Goal: Task Accomplishment & Management: Manage account settings

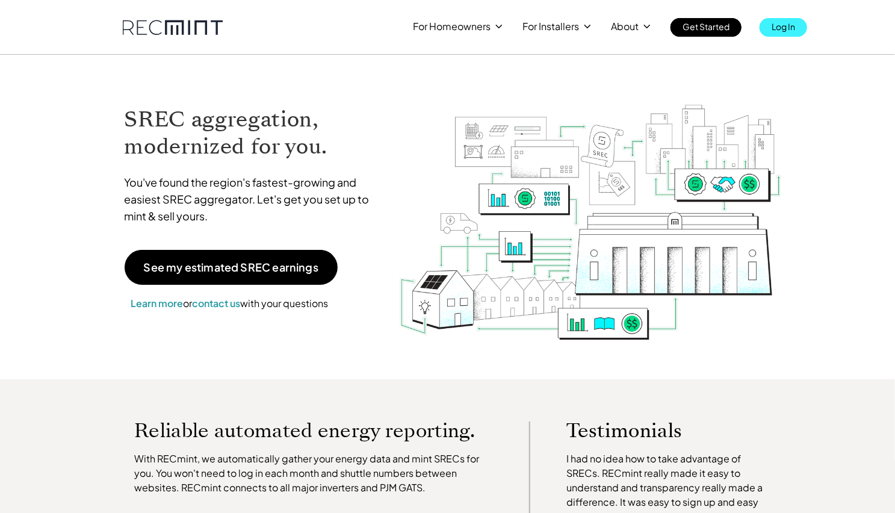
click at [783, 26] on p "Log In" at bounding box center [783, 26] width 23 height 17
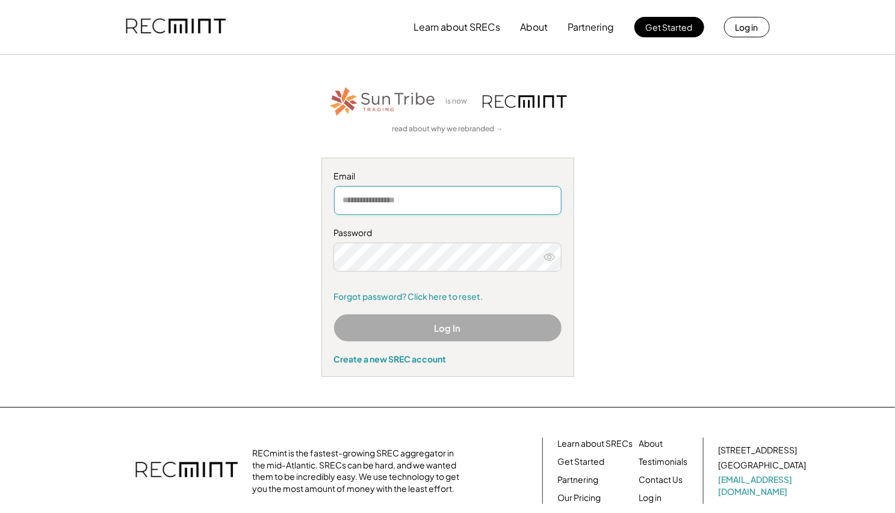
click at [495, 195] on input "email" at bounding box center [448, 200] width 228 height 29
type input "**********"
click at [439, 326] on button "Log In" at bounding box center [448, 327] width 228 height 27
click at [447, 329] on button "Log In" at bounding box center [448, 327] width 228 height 27
click at [553, 258] on icon at bounding box center [550, 257] width 12 height 12
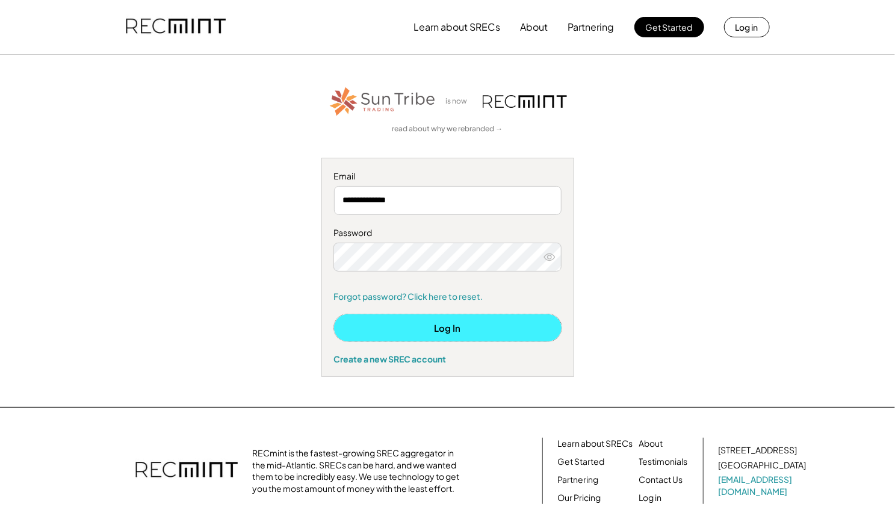
click at [447, 320] on button "Log In" at bounding box center [448, 327] width 228 height 27
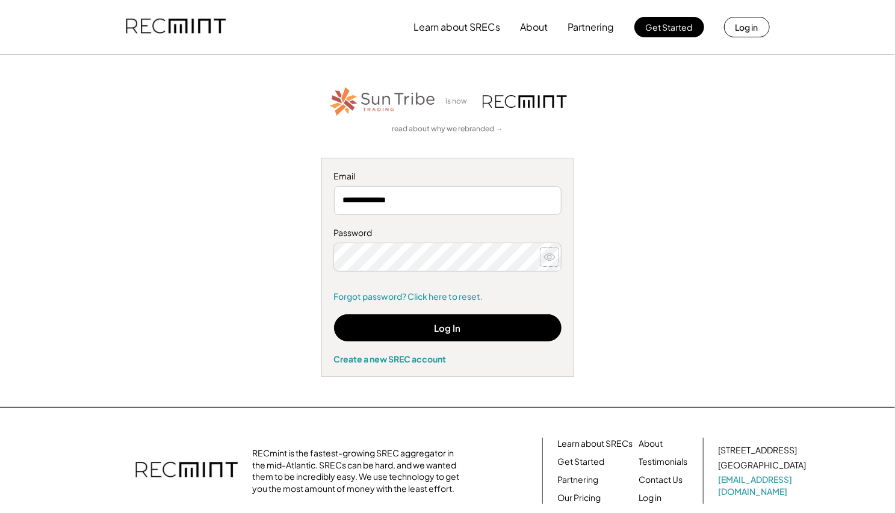
click at [551, 260] on icon at bounding box center [550, 257] width 12 height 12
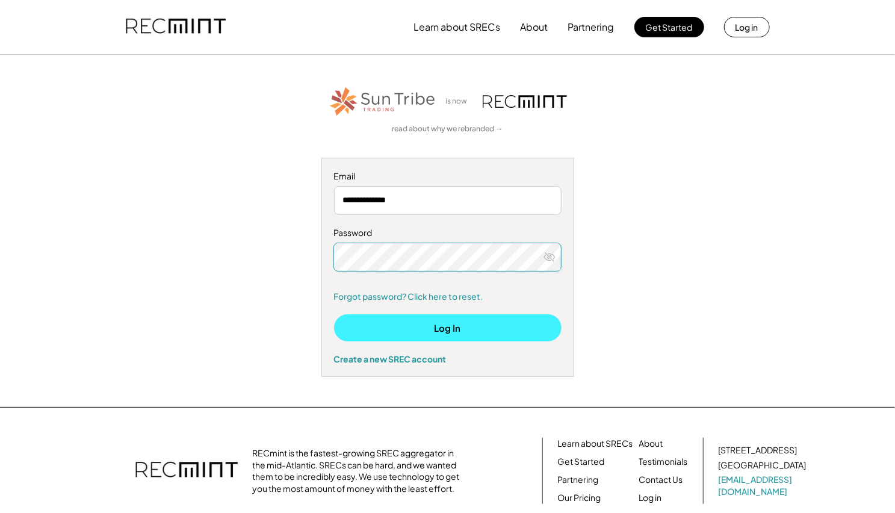
click at [442, 325] on button "Log In" at bounding box center [448, 327] width 228 height 27
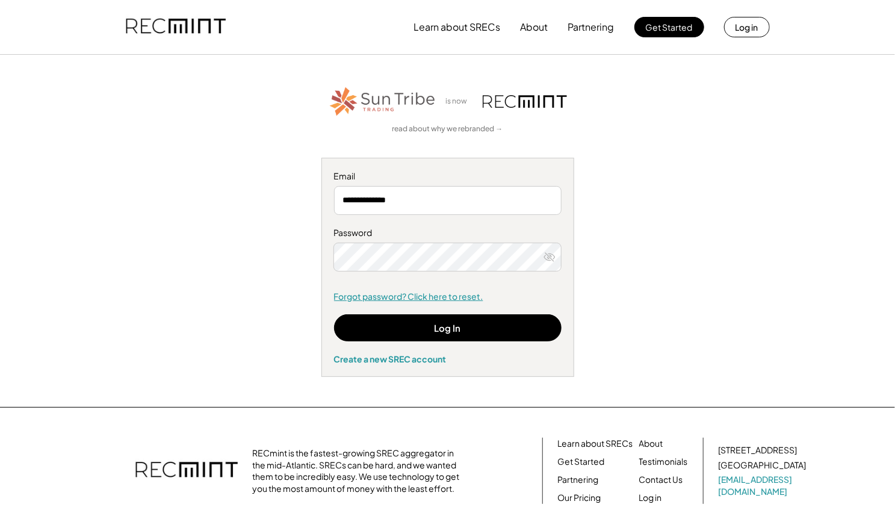
click at [395, 294] on link "Forgot password? Click here to reset." at bounding box center [448, 297] width 228 height 12
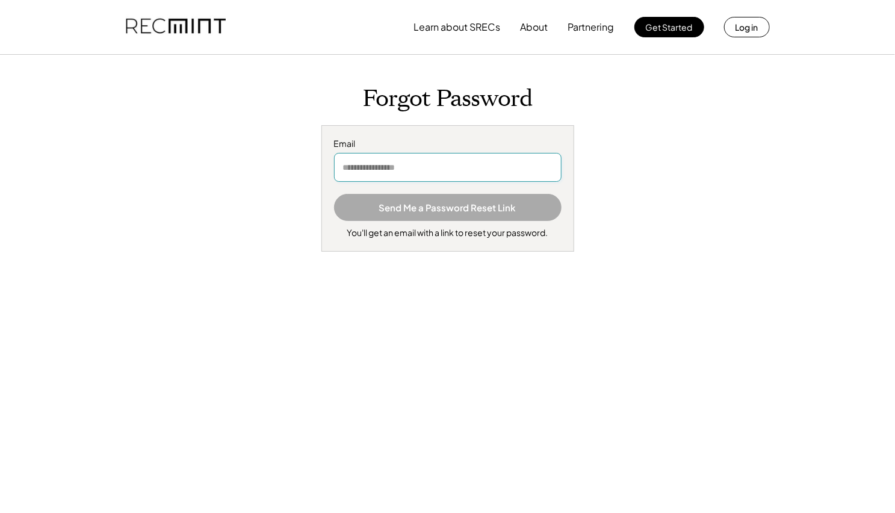
click at [371, 166] on input "email" at bounding box center [448, 167] width 228 height 29
type input "**********"
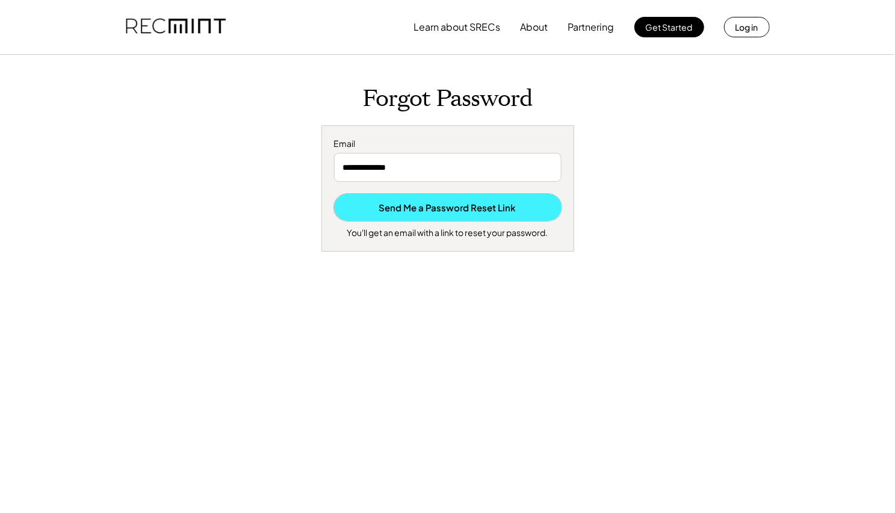
click at [427, 210] on button "Send Me a Password Reset Link" at bounding box center [448, 207] width 228 height 27
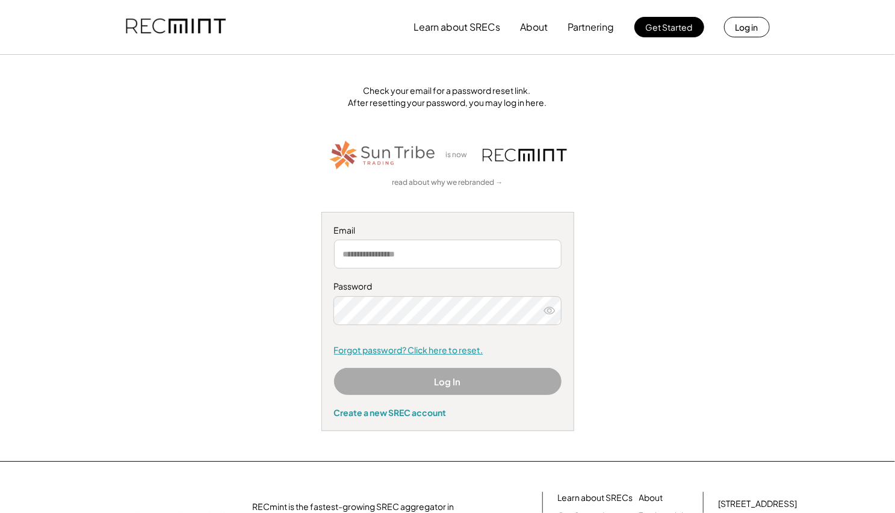
click at [374, 350] on link "Forgot password? Click here to reset." at bounding box center [448, 350] width 228 height 12
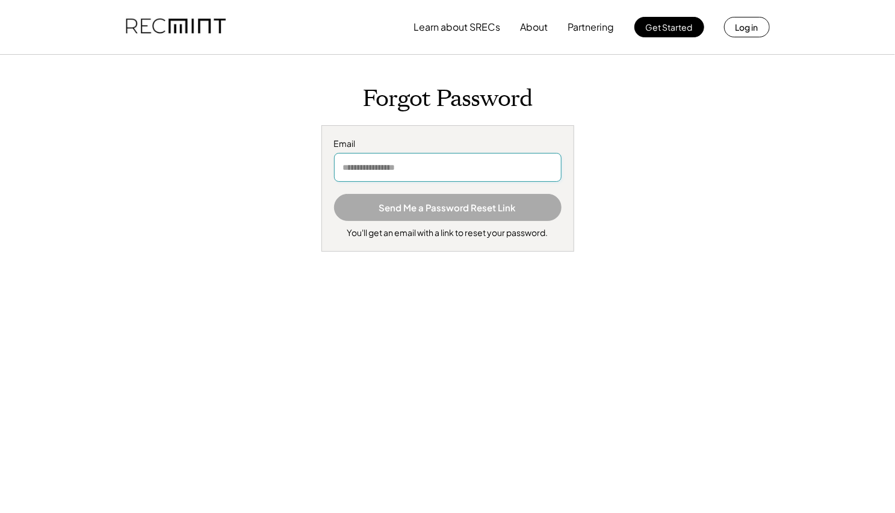
click at [361, 170] on input "email" at bounding box center [448, 167] width 228 height 29
type input "**********"
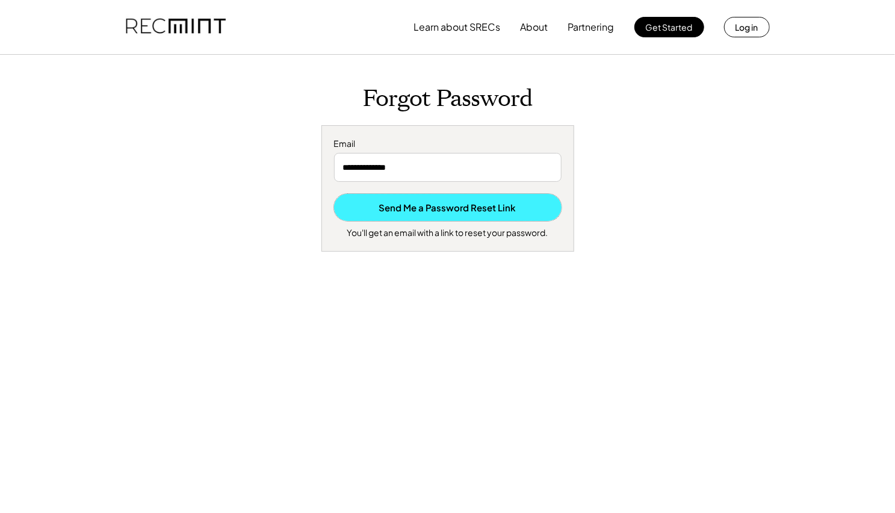
click at [409, 202] on button "Send Me a Password Reset Link" at bounding box center [448, 207] width 228 height 27
